Goal: Task Accomplishment & Management: Complete application form

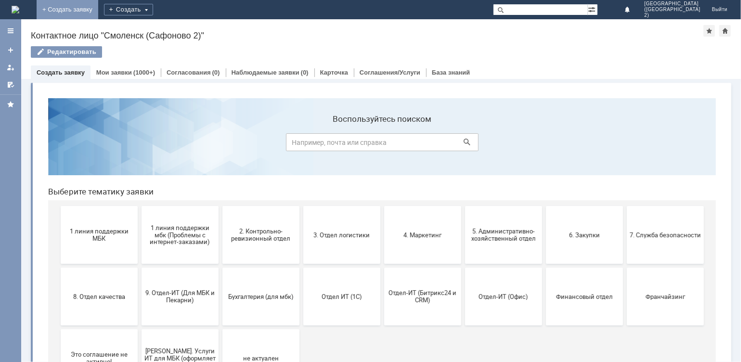
click at [98, 11] on link "+ Создать заявку" at bounding box center [68, 9] width 62 height 19
click at [153, 9] on div "Создать" at bounding box center [128, 10] width 49 height 12
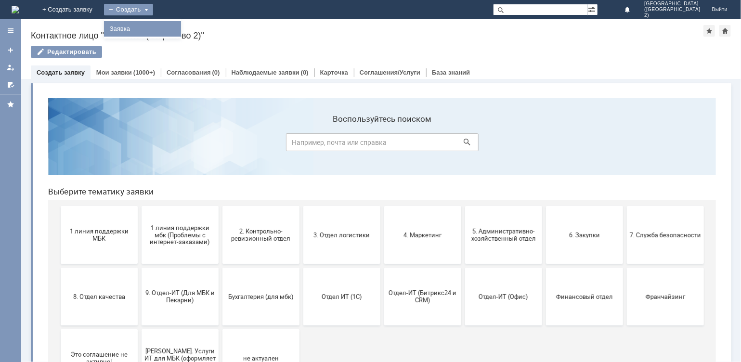
click at [176, 29] on link "Заявка" at bounding box center [142, 29] width 73 height 12
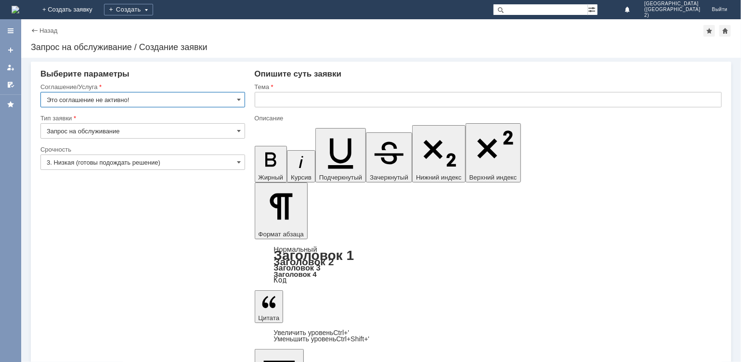
click at [236, 99] on input "Это соглашение не активно!" at bounding box center [142, 99] width 205 height 15
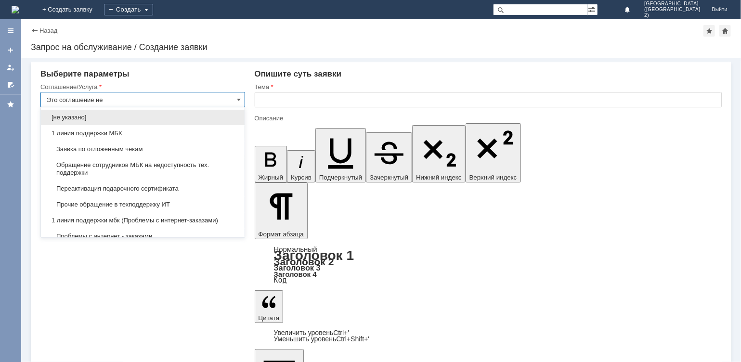
type input "Это соглашение не активно!"
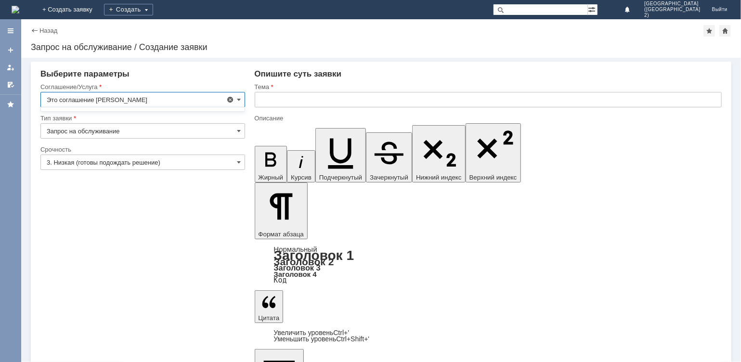
type input "Это соглашение не активно!"
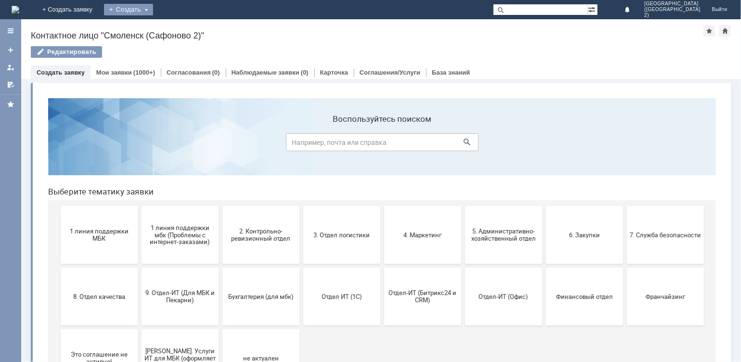
click at [153, 7] on div "Создать" at bounding box center [128, 10] width 49 height 12
click at [179, 31] on link "Заявка" at bounding box center [142, 29] width 73 height 12
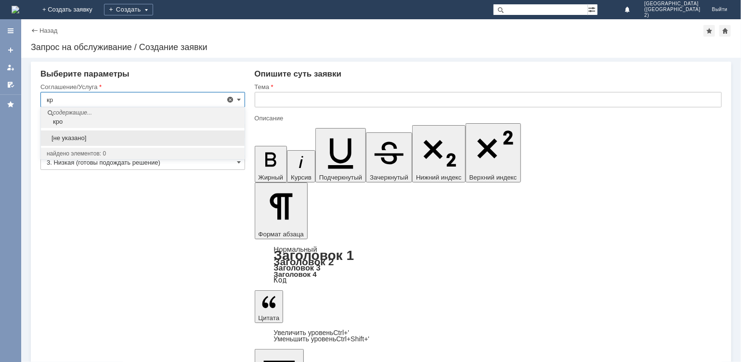
type input "к"
type input "[PERSON_NAME]"
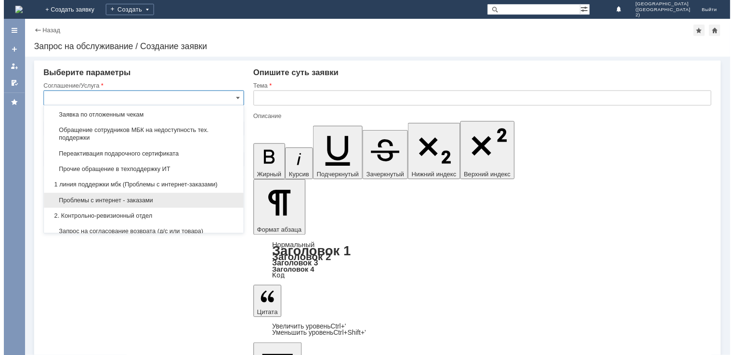
scroll to position [48, 0]
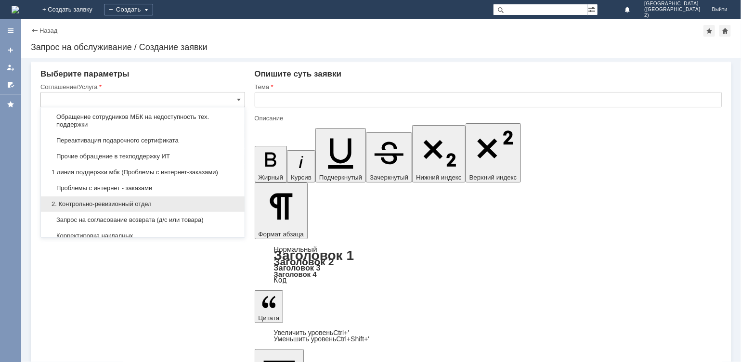
click at [130, 202] on span "2. Контрольно-ревизионный отдел" at bounding box center [143, 204] width 192 height 8
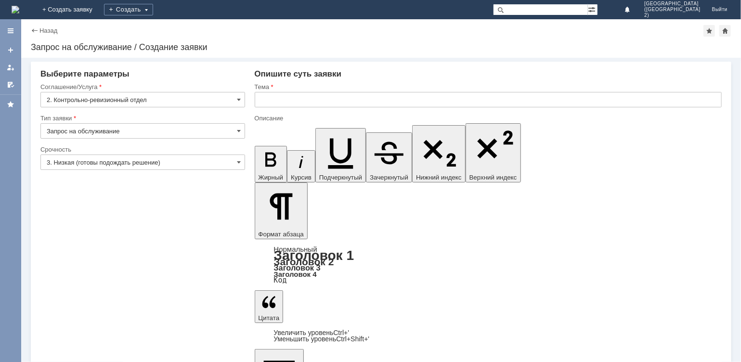
type input "2. Контрольно-ревизионный отдел"
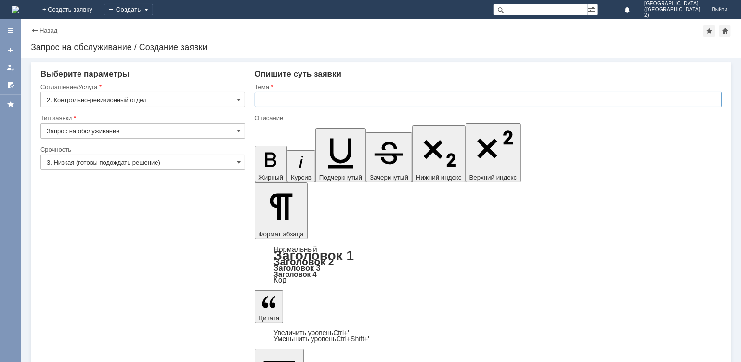
click at [301, 100] on input "text" at bounding box center [489, 99] width 468 height 15
type input "списание тестеров"
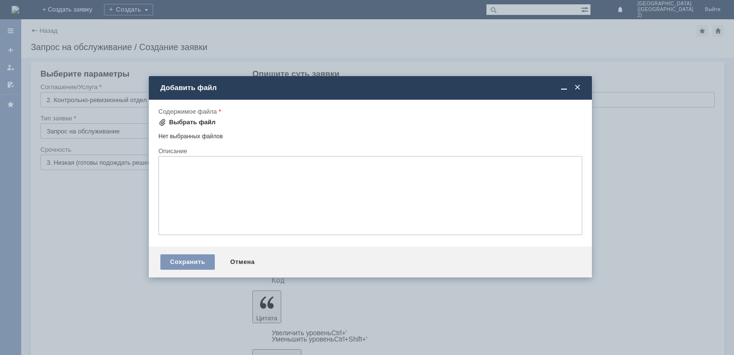
click at [189, 119] on div "Выбрать файл" at bounding box center [192, 122] width 47 height 8
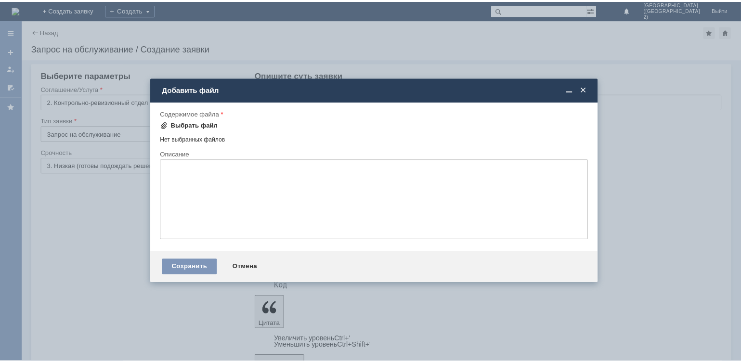
scroll to position [0, 0]
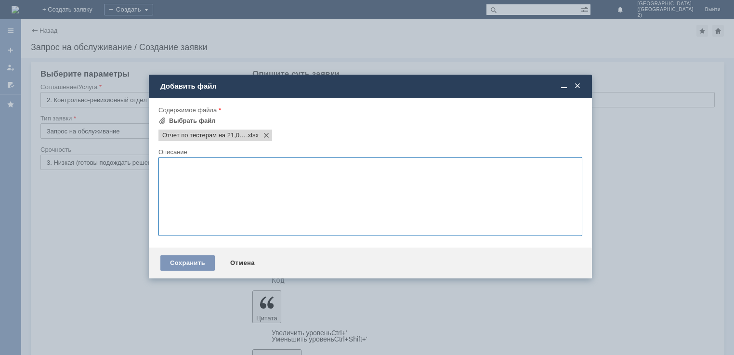
click at [228, 176] on textarea at bounding box center [370, 196] width 424 height 79
click at [172, 166] on textarea "Дорый" at bounding box center [370, 196] width 424 height 79
click at [232, 166] on textarea "Добрый" at bounding box center [370, 196] width 424 height 79
type textarea "Добрый день!"
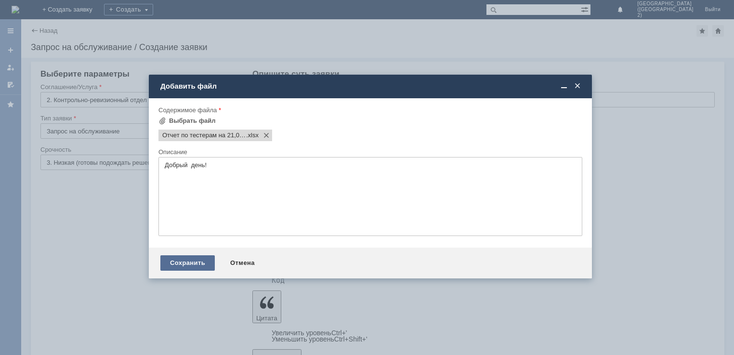
click at [191, 265] on div "Сохранить" at bounding box center [187, 262] width 54 height 15
